Goal: Check status: Check status

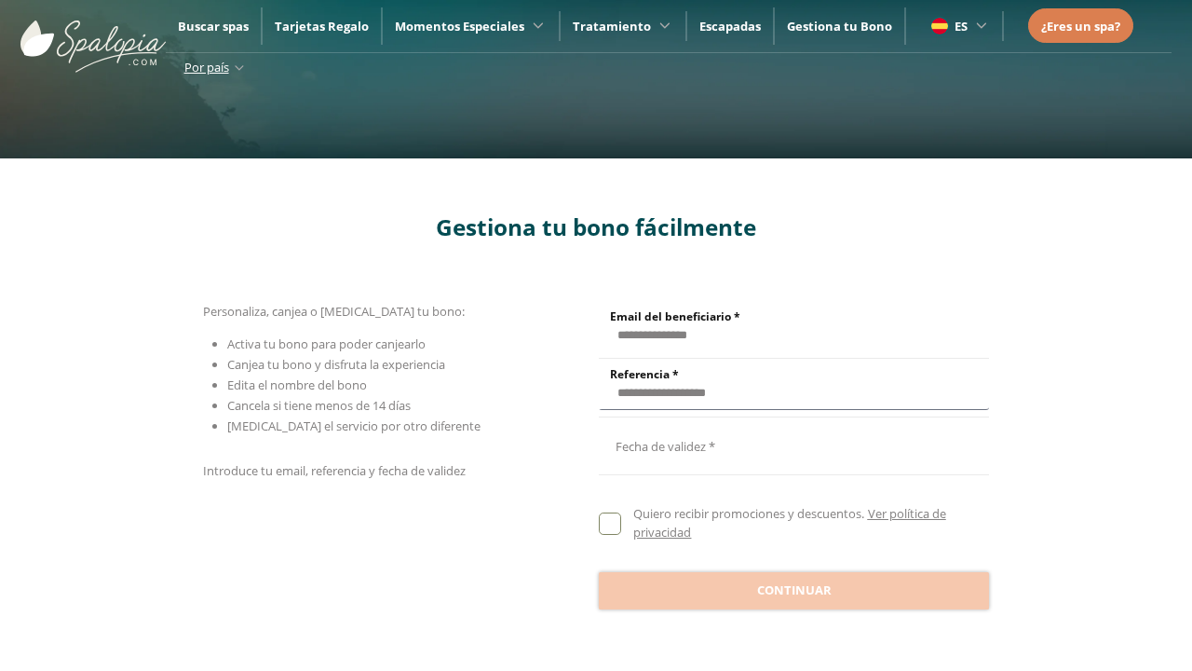
type input "**********"
click at [794, 445] on div at bounding box center [794, 444] width 390 height 45
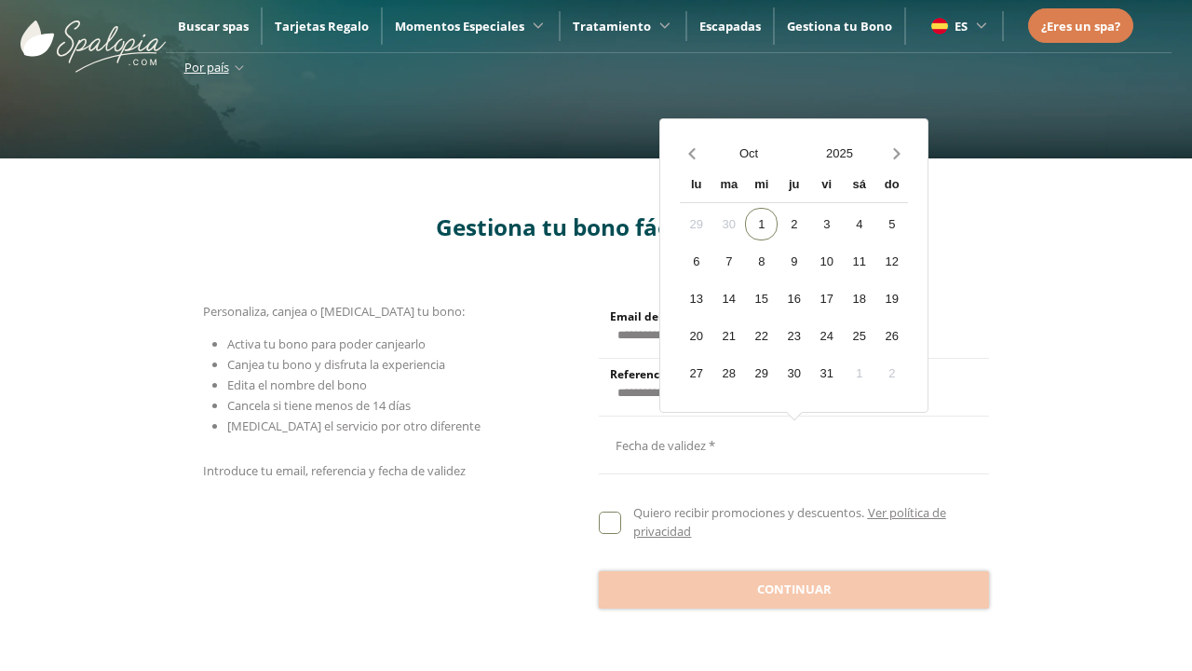
click at [749, 153] on button "Oct" at bounding box center [748, 153] width 91 height 33
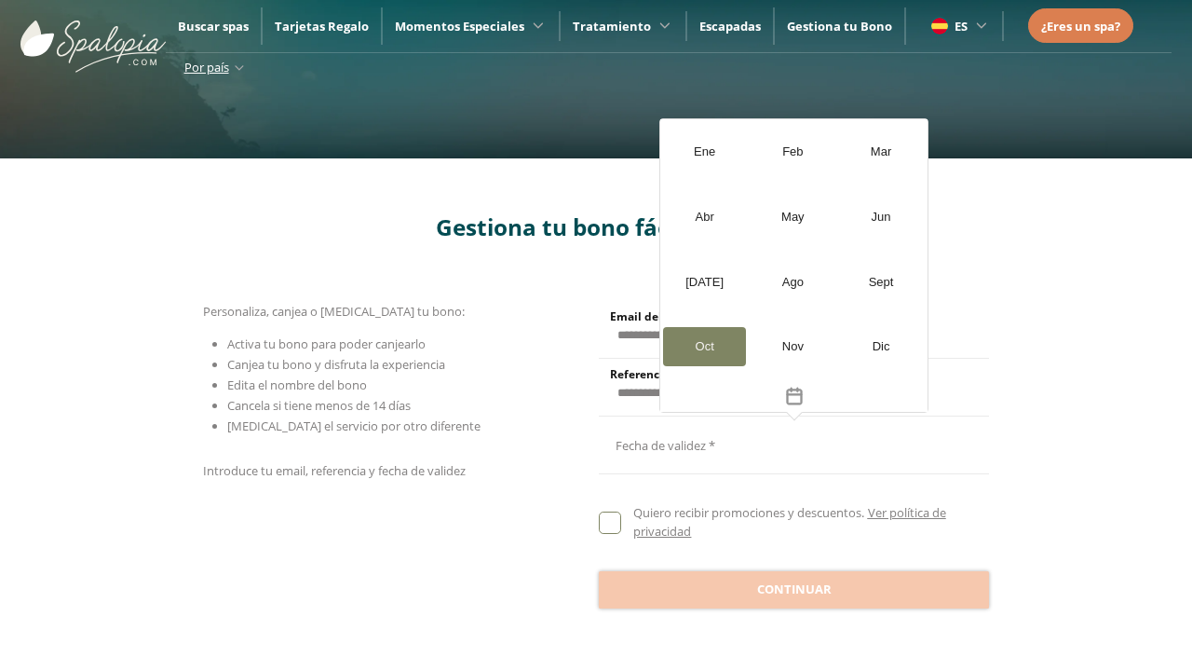
click at [704, 281] on div "[DATE]" at bounding box center [704, 282] width 83 height 39
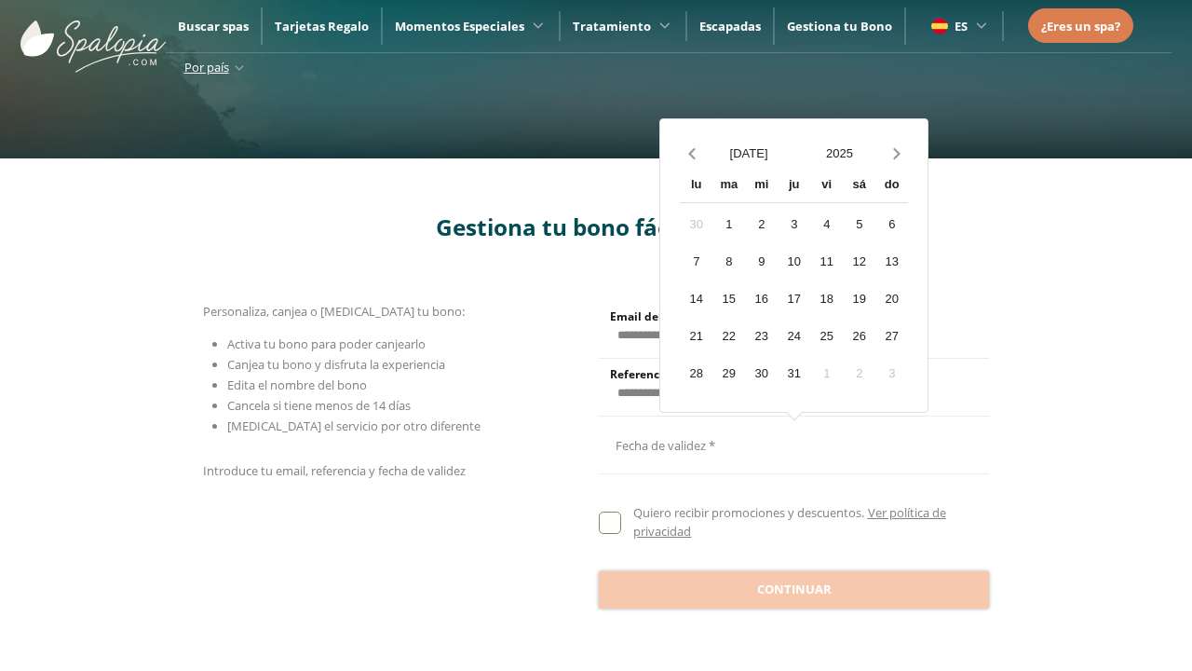
click at [839, 153] on button "2025" at bounding box center [840, 153] width 91 height 33
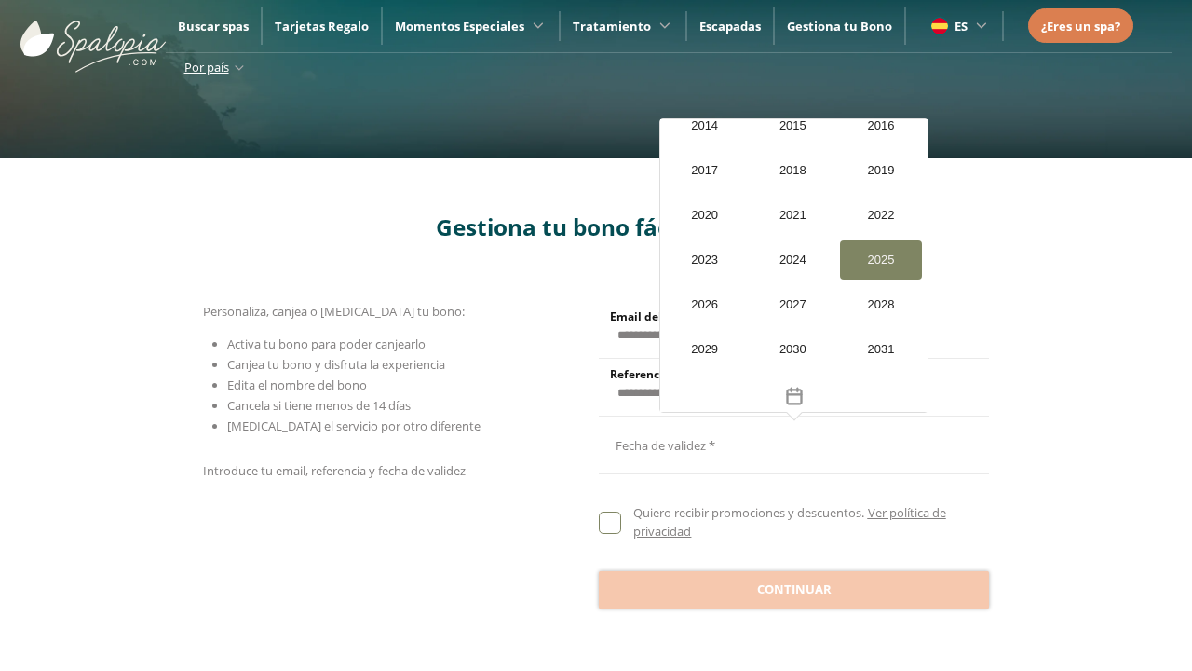
click at [700, 334] on div "20" at bounding box center [716, 336] width 33 height 33
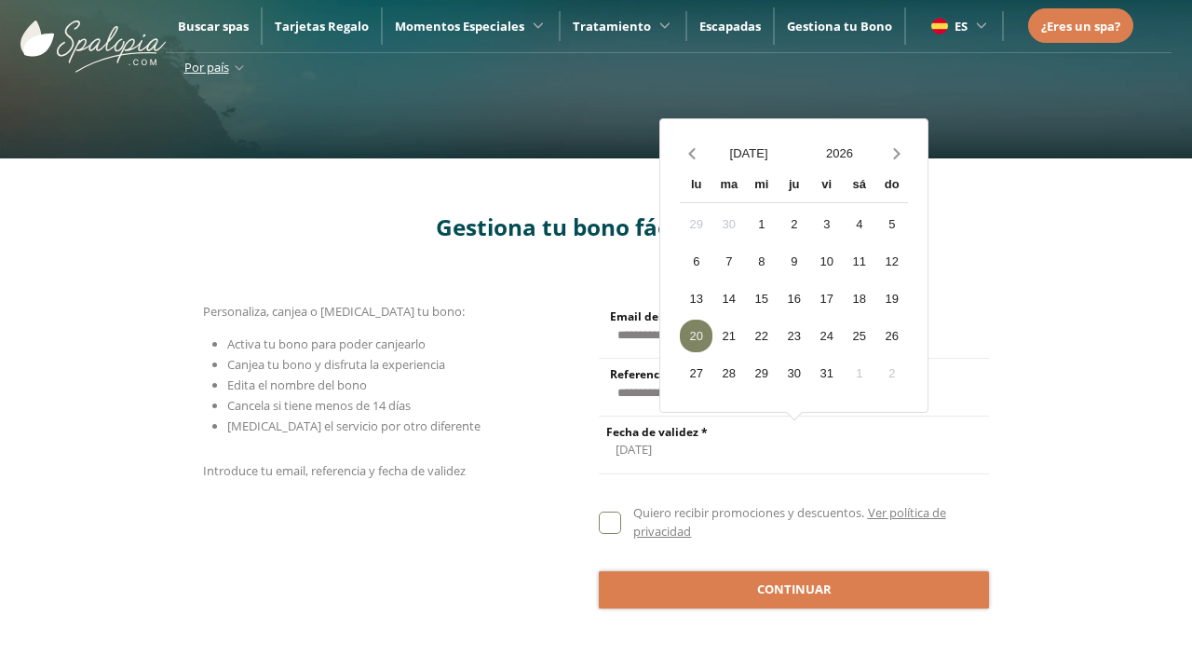
scroll to position [1, 0]
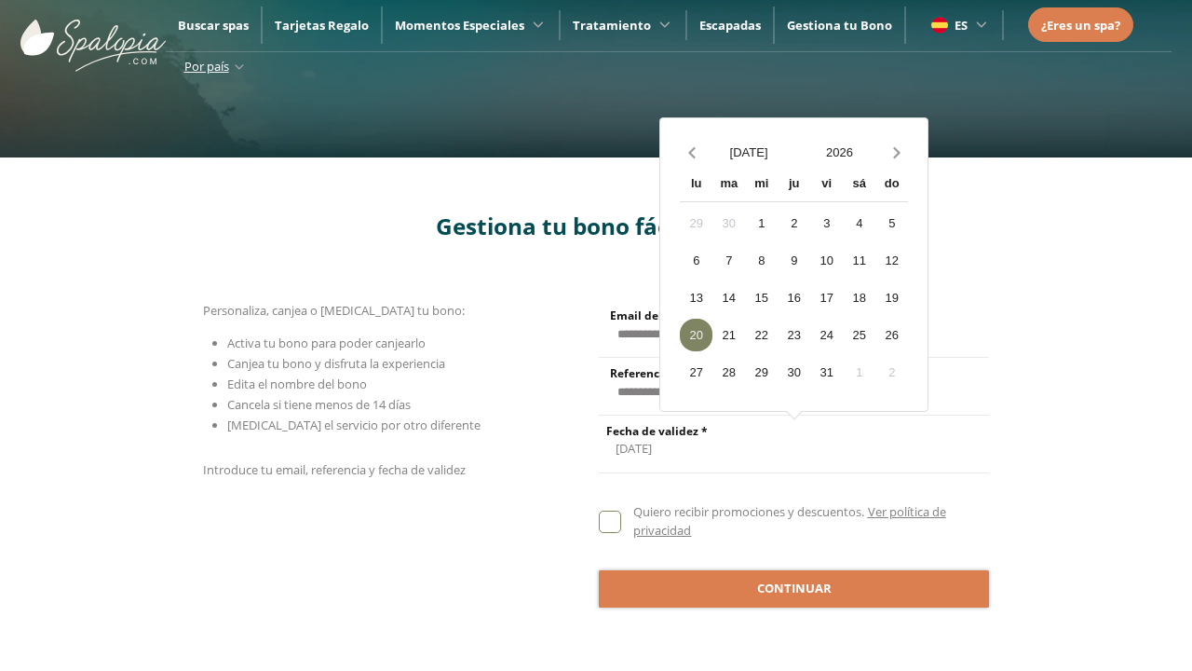
click at [794, 588] on span "Continuar" at bounding box center [794, 588] width 75 height 19
